Goal: Task Accomplishment & Management: Manage account settings

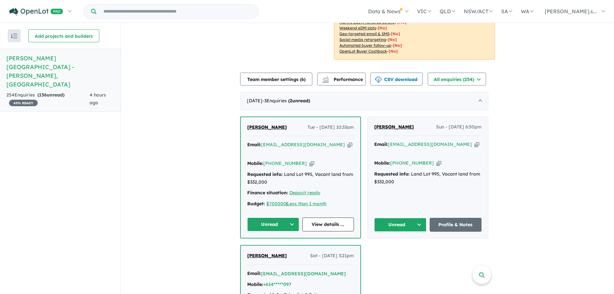
scroll to position [193, 0]
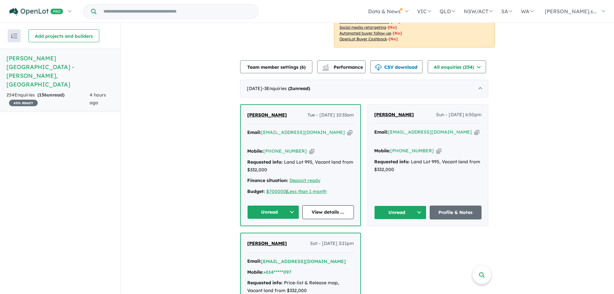
click at [294, 205] on button "Unread" at bounding box center [273, 212] width 52 height 14
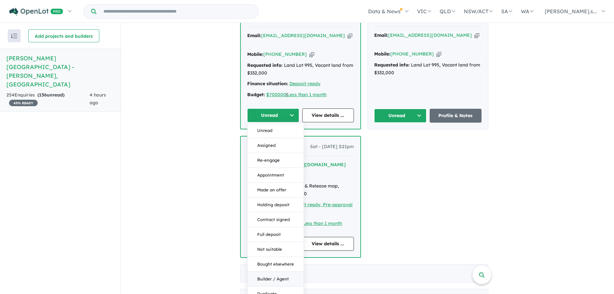
scroll to position [322, 0]
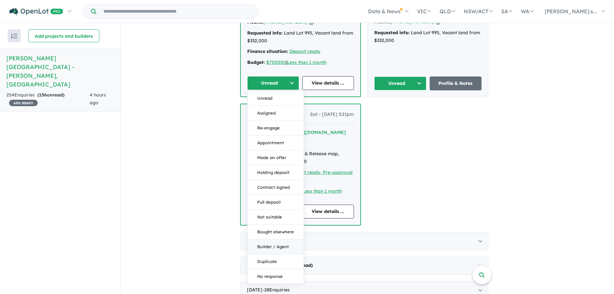
click at [276, 239] on button "Builder / Agent" at bounding box center [276, 246] width 56 height 15
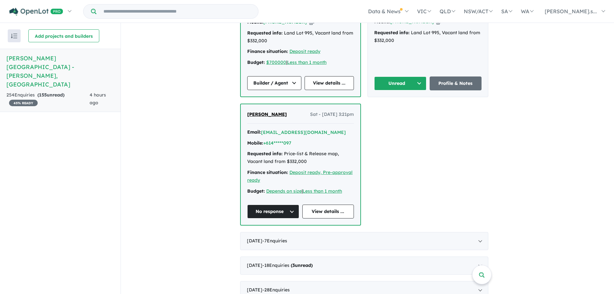
click at [522, 168] on div "View all projects in your account [PERSON_NAME][GEOGRAPHIC_DATA] - [PERSON_NAME…" at bounding box center [367, 272] width 493 height 1142
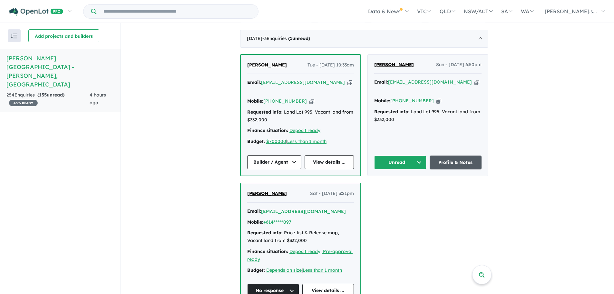
scroll to position [258, 0]
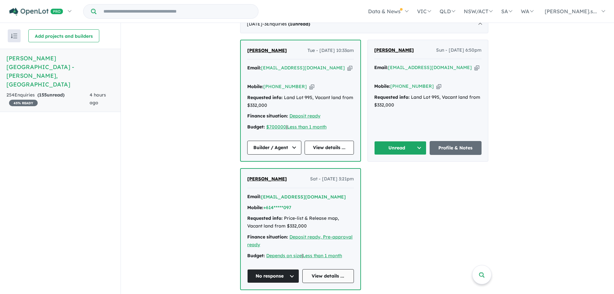
click at [327, 269] on link "View details ..." at bounding box center [328, 276] width 52 height 14
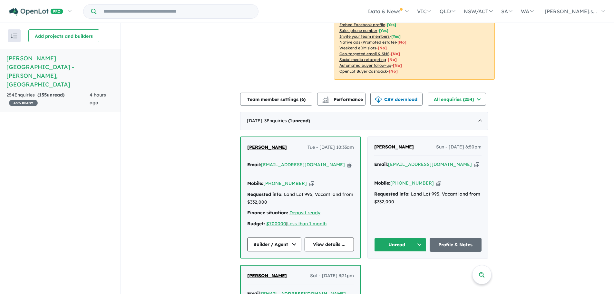
click at [436, 180] on icon "button" at bounding box center [438, 183] width 5 height 7
click at [474, 161] on icon "button" at bounding box center [476, 164] width 5 height 7
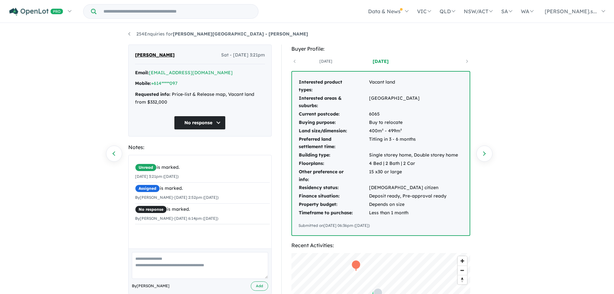
click at [217, 123] on button "No response" at bounding box center [200, 123] width 52 height 14
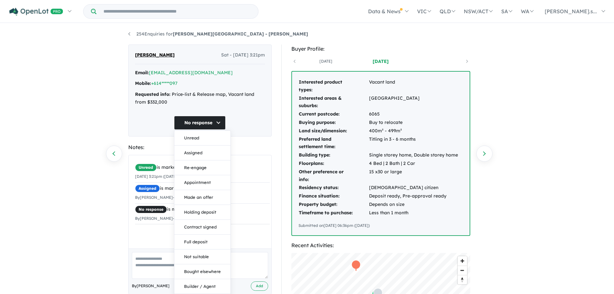
click at [217, 123] on button "No response" at bounding box center [200, 123] width 52 height 14
